Goal: Task Accomplishment & Management: Use online tool/utility

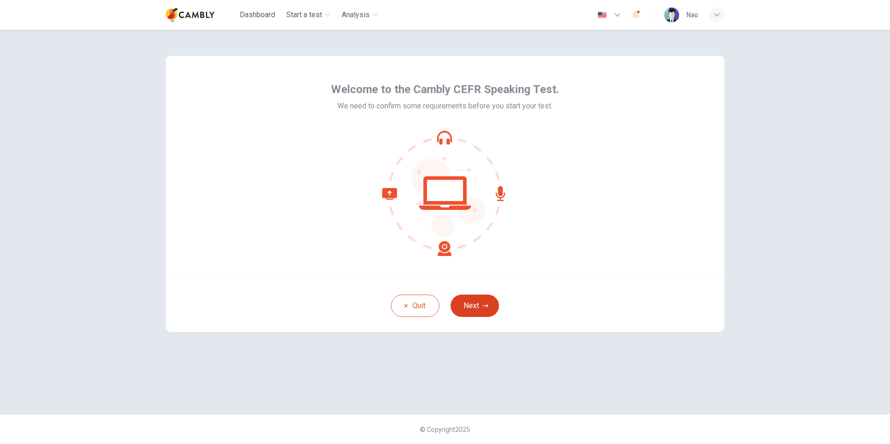
click at [478, 312] on button "Next" at bounding box center [475, 306] width 48 height 22
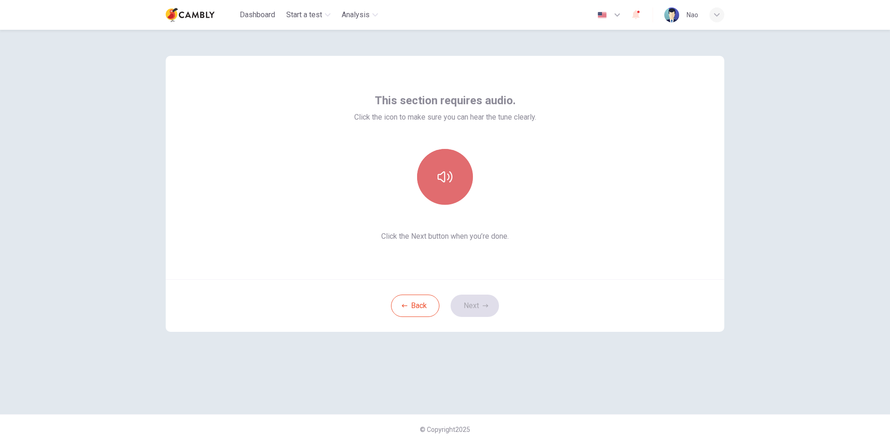
click at [447, 186] on button "button" at bounding box center [445, 177] width 56 height 56
click at [480, 310] on button "Next" at bounding box center [475, 306] width 48 height 22
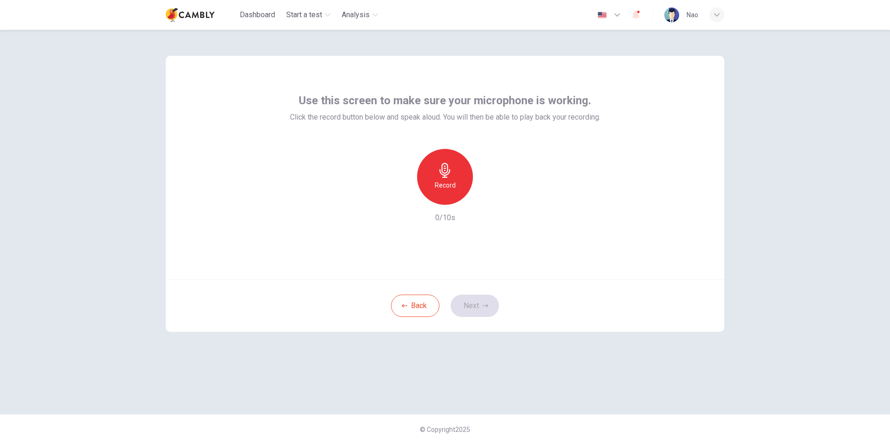
click at [448, 194] on div "Record" at bounding box center [445, 177] width 56 height 56
click at [478, 307] on button "Next" at bounding box center [475, 306] width 48 height 22
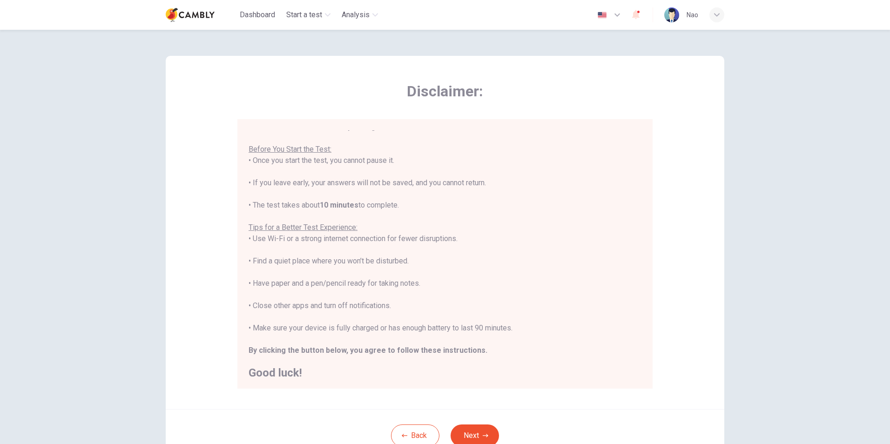
scroll to position [11, 0]
click at [407, 432] on button "Back" at bounding box center [415, 436] width 48 height 22
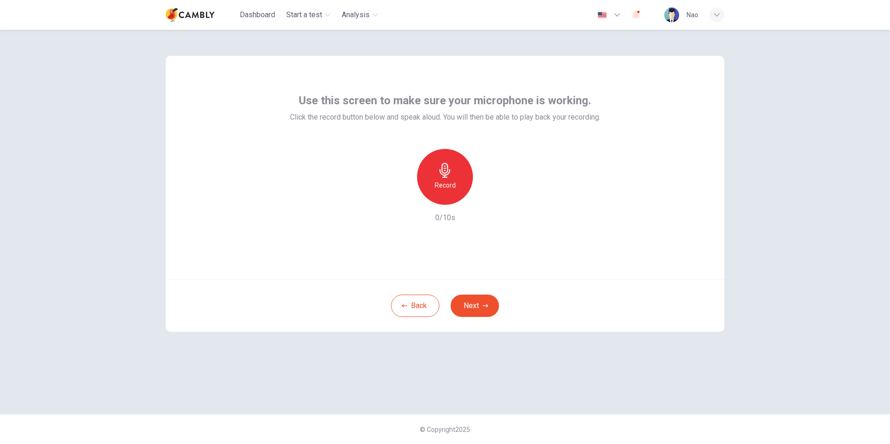
click at [448, 171] on icon "button" at bounding box center [445, 170] width 11 height 15
click at [487, 197] on icon "button" at bounding box center [489, 198] width 4 height 6
click at [484, 298] on button "Next" at bounding box center [475, 306] width 48 height 22
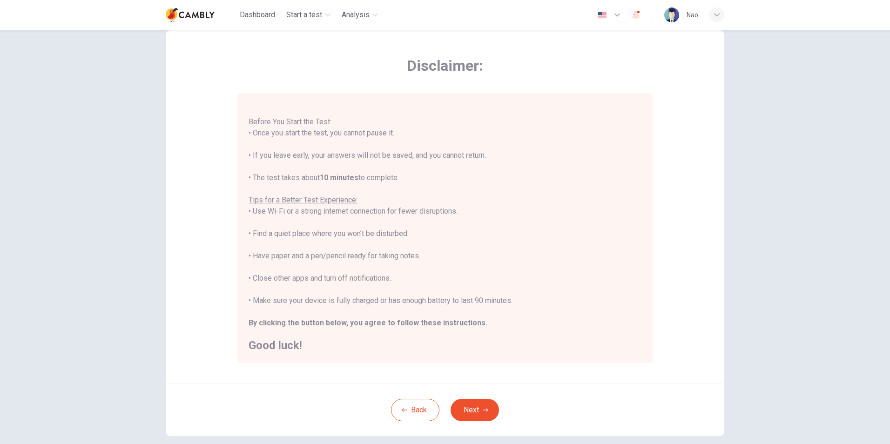
scroll to position [47, 0]
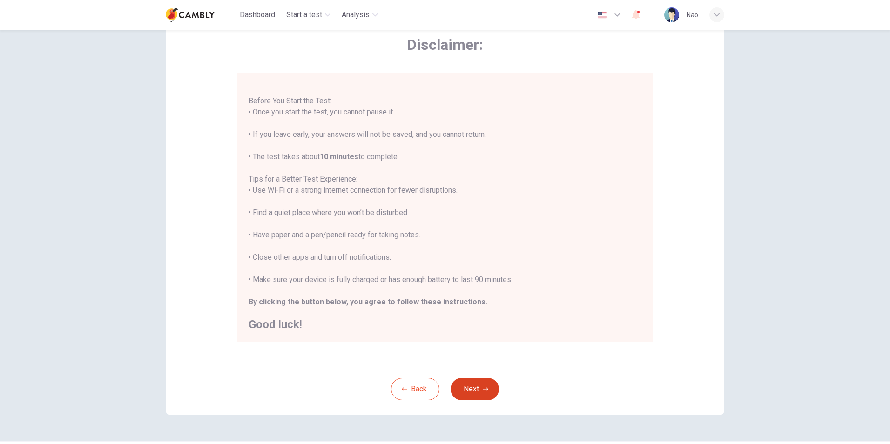
click at [471, 385] on button "Next" at bounding box center [475, 389] width 48 height 22
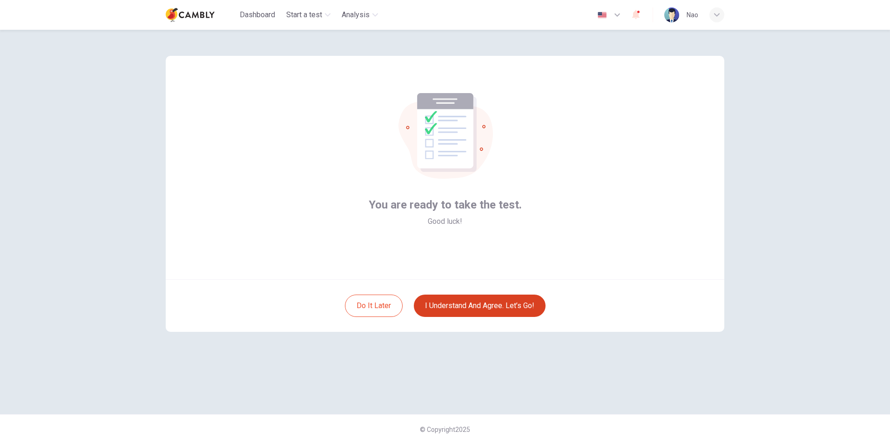
scroll to position [0, 0]
click at [487, 314] on button "I understand and agree. Let’s go!" at bounding box center [480, 306] width 132 height 22
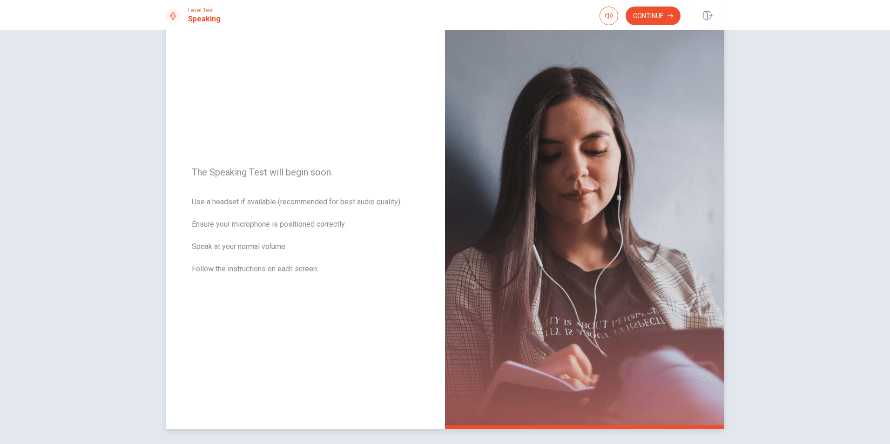
scroll to position [47, 0]
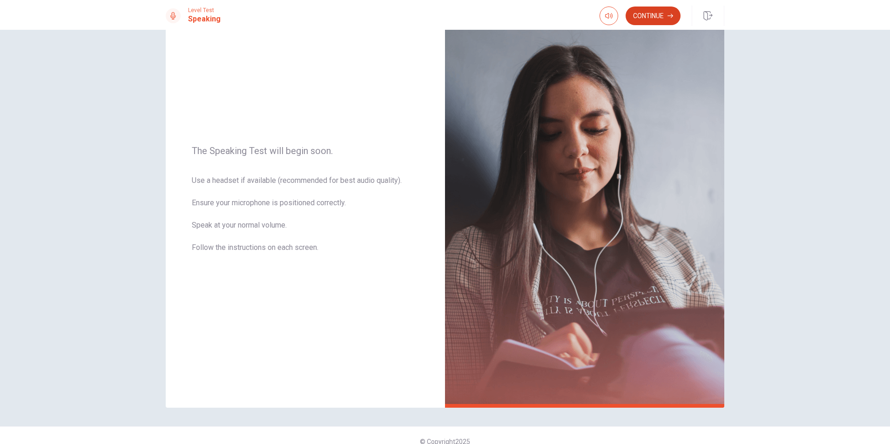
click at [645, 15] on button "Continue" at bounding box center [653, 16] width 55 height 19
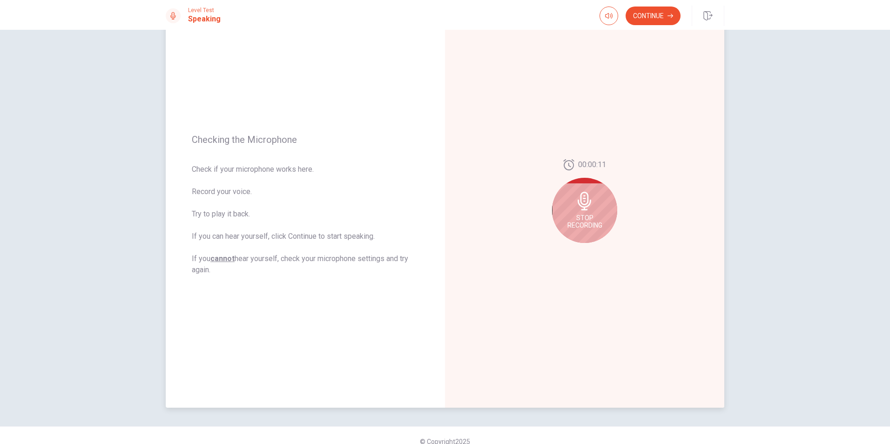
click at [581, 218] on span "Stop Recording" at bounding box center [585, 221] width 35 height 15
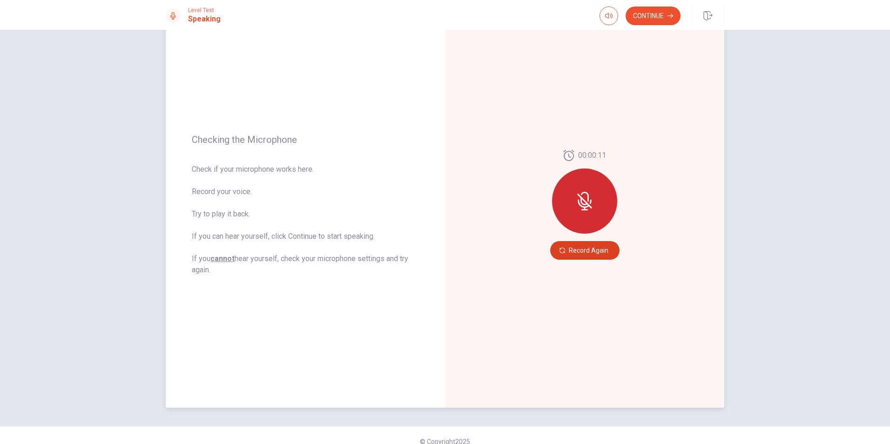
click at [593, 257] on button "Record Again" at bounding box center [584, 250] width 69 height 19
click at [593, 254] on button "Play Audio" at bounding box center [595, 250] width 13 height 13
click at [663, 20] on button "Continue" at bounding box center [653, 16] width 55 height 19
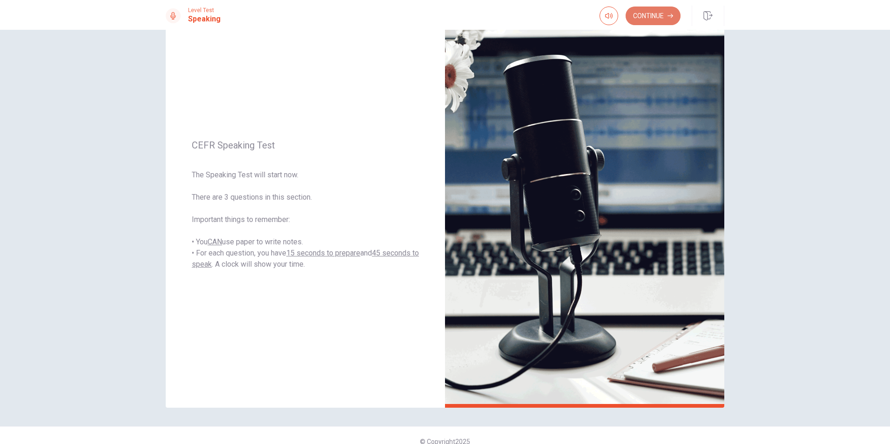
click at [657, 21] on button "Continue" at bounding box center [653, 16] width 55 height 19
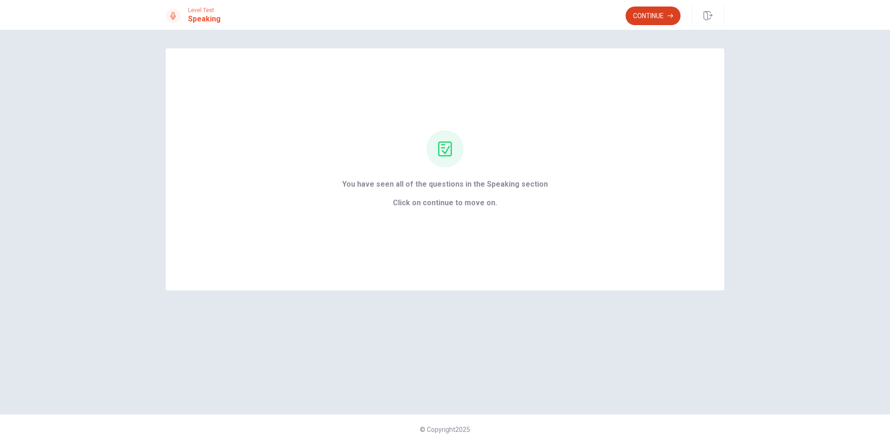
click at [644, 24] on button "Continue" at bounding box center [653, 16] width 55 height 19
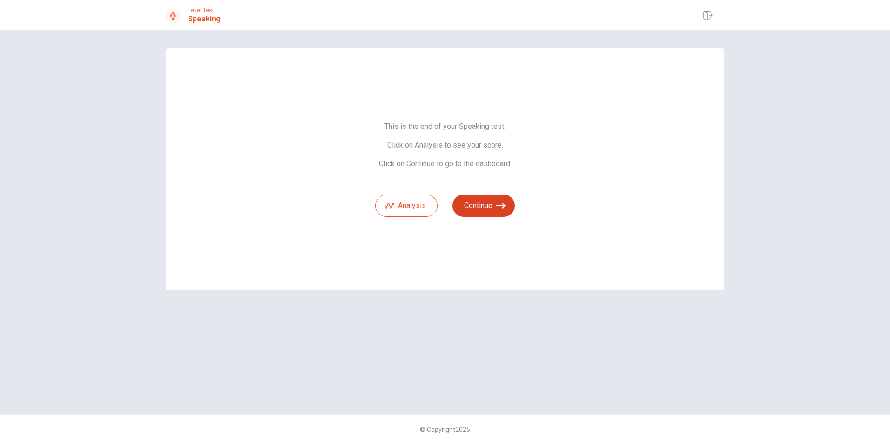
click at [488, 204] on button "Continue" at bounding box center [484, 206] width 62 height 22
